Goal: Task Accomplishment & Management: Manage account settings

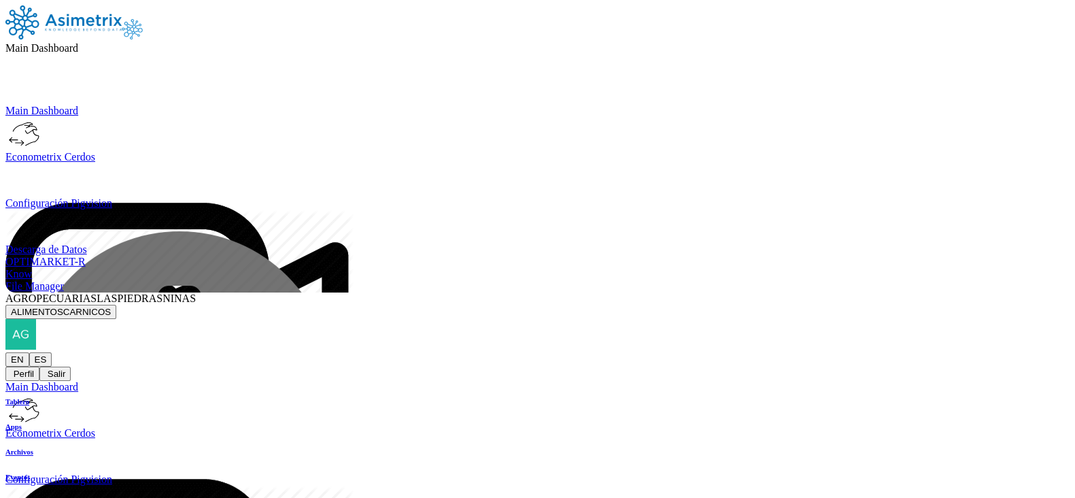
click at [196, 292] on icon at bounding box center [196, 298] width 0 height 12
click at [116, 305] on button "ALIMENTOSCARNICOS" at bounding box center [60, 312] width 111 height 14
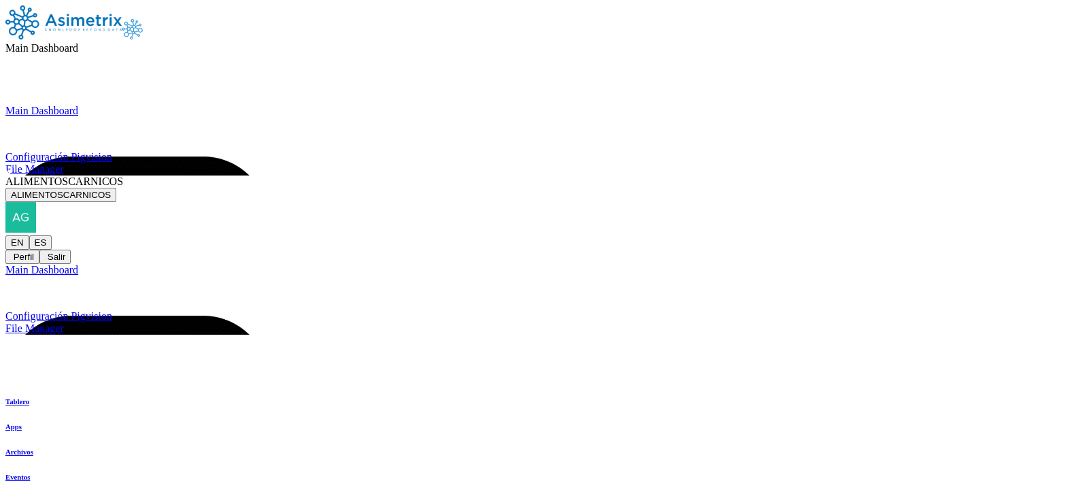
click at [78, 42] on span "Main Dashboard" at bounding box center [41, 48] width 73 height 12
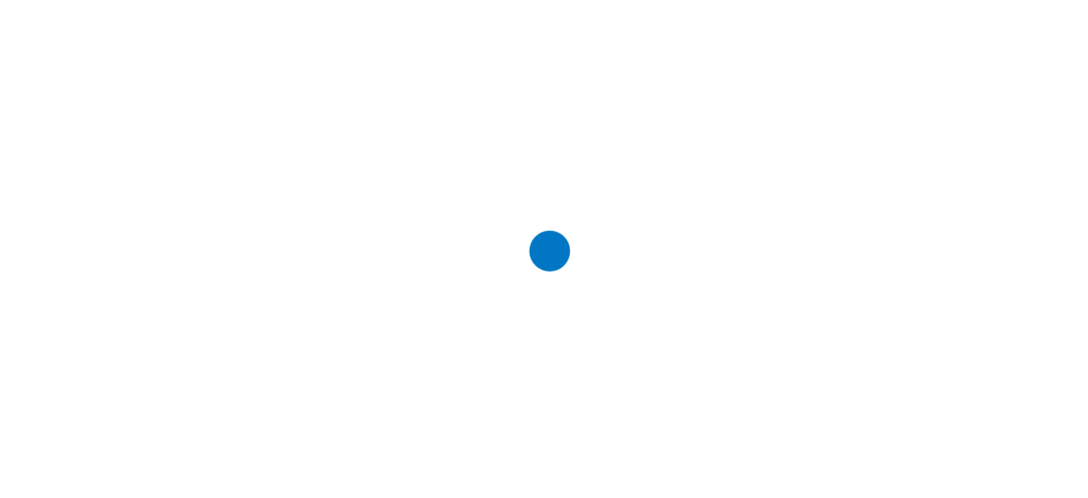
click at [934, 24] on div at bounding box center [549, 249] width 1088 height 498
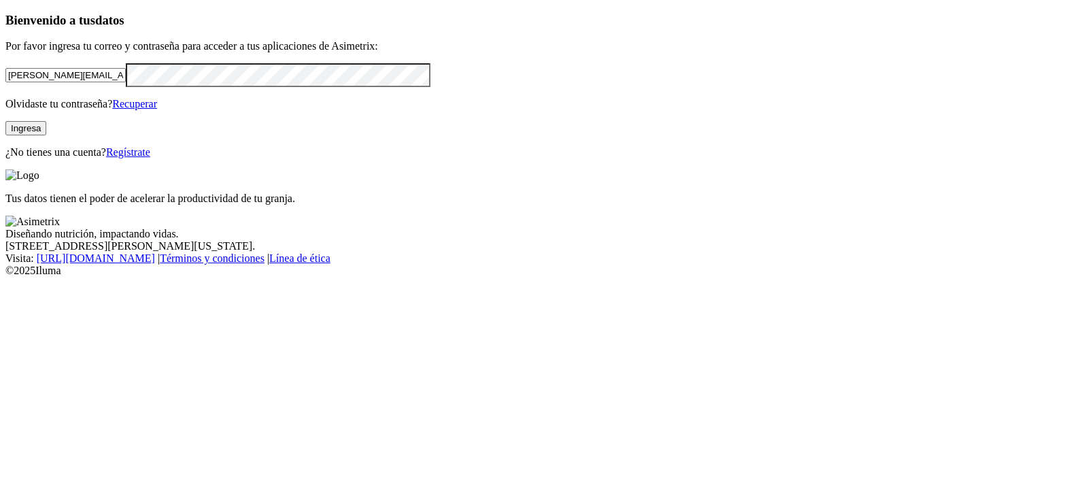
drag, startPoint x: 265, startPoint y: 152, endPoint x: 0, endPoint y: 150, distance: 265.3
click at [5, 150] on div "Bienvenido a tus datos Por favor ingresa tu correo y contraseña para acceder a …" at bounding box center [543, 86] width 1077 height 146
paste input "[EMAIL_ADDRESS][DOMAIN_NAME]"
type input "[EMAIL_ADDRESS][DOMAIN_NAME]"
click at [5, 158] on div "Bienvenido a tus datos Por favor ingresa tu correo y contraseña para acceder a …" at bounding box center [543, 86] width 1077 height 146
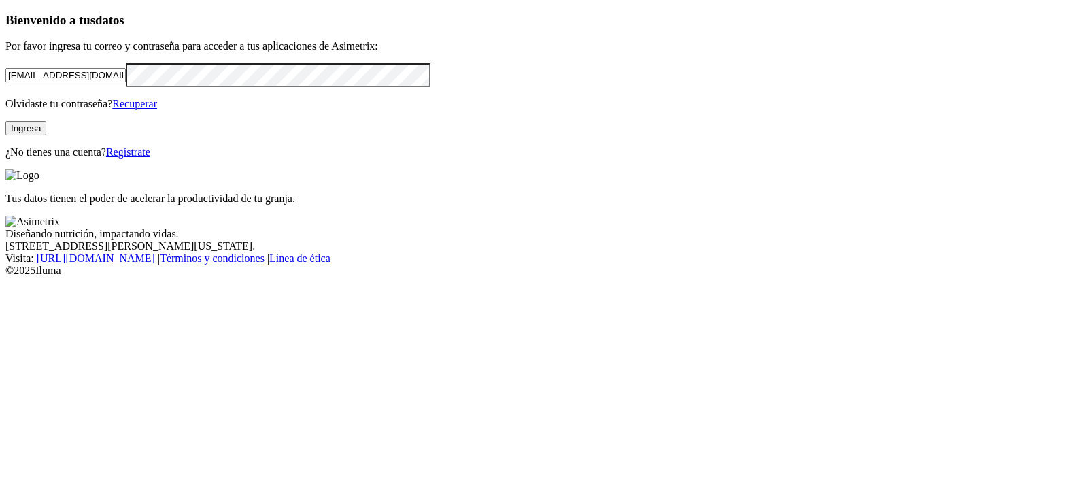
click input "submit" at bounding box center [0, 0] width 0 height 0
